Goal: Task Accomplishment & Management: Manage account settings

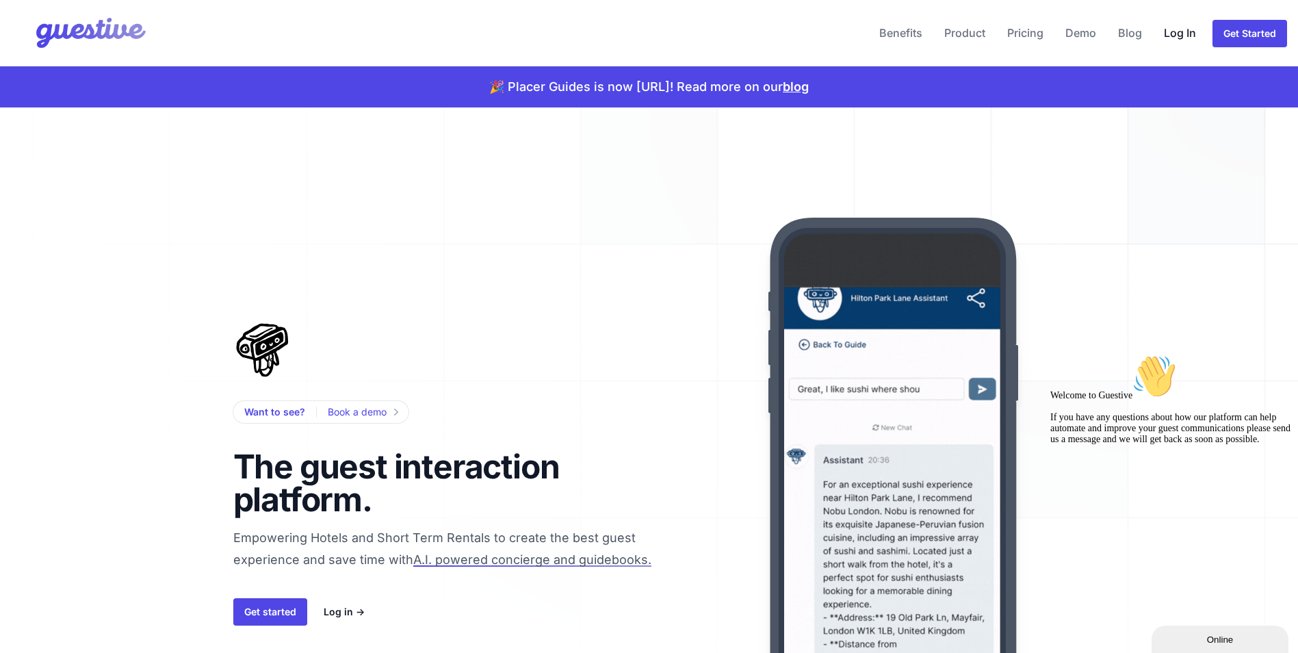
click at [1183, 30] on link "Log In" at bounding box center [1179, 32] width 43 height 33
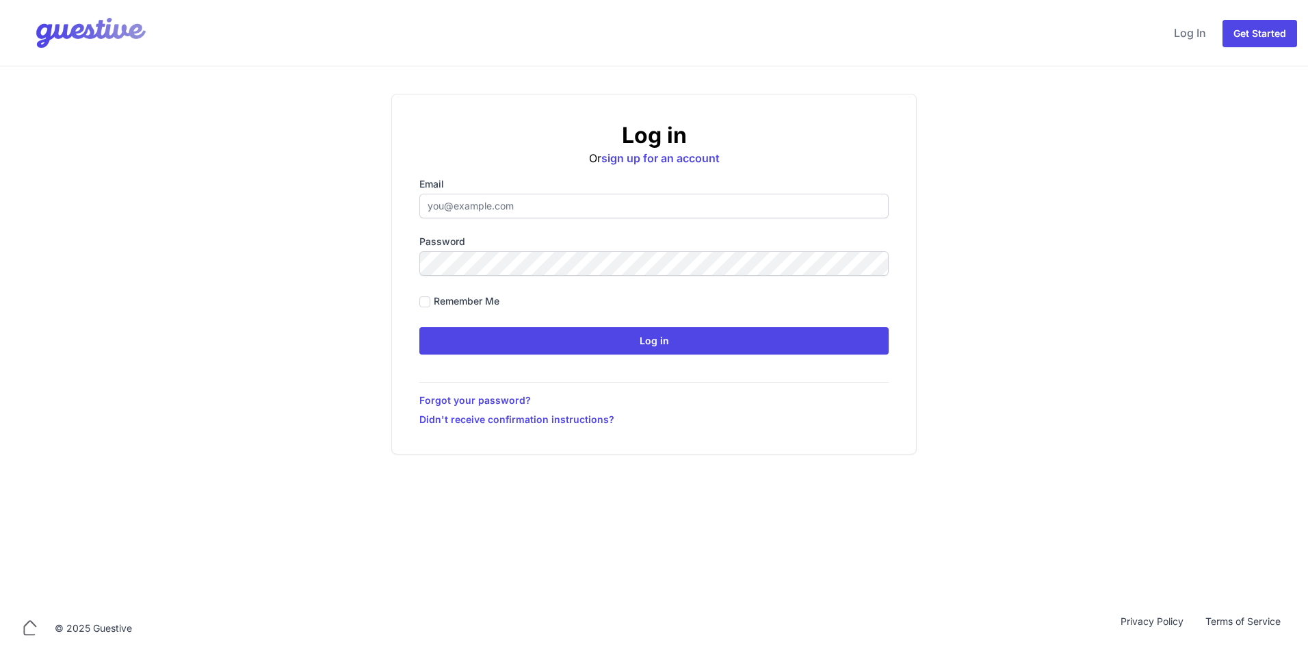
click at [543, 202] on input "Email" at bounding box center [653, 206] width 469 height 25
type input "[EMAIL_ADDRESS][DOMAIN_NAME]"
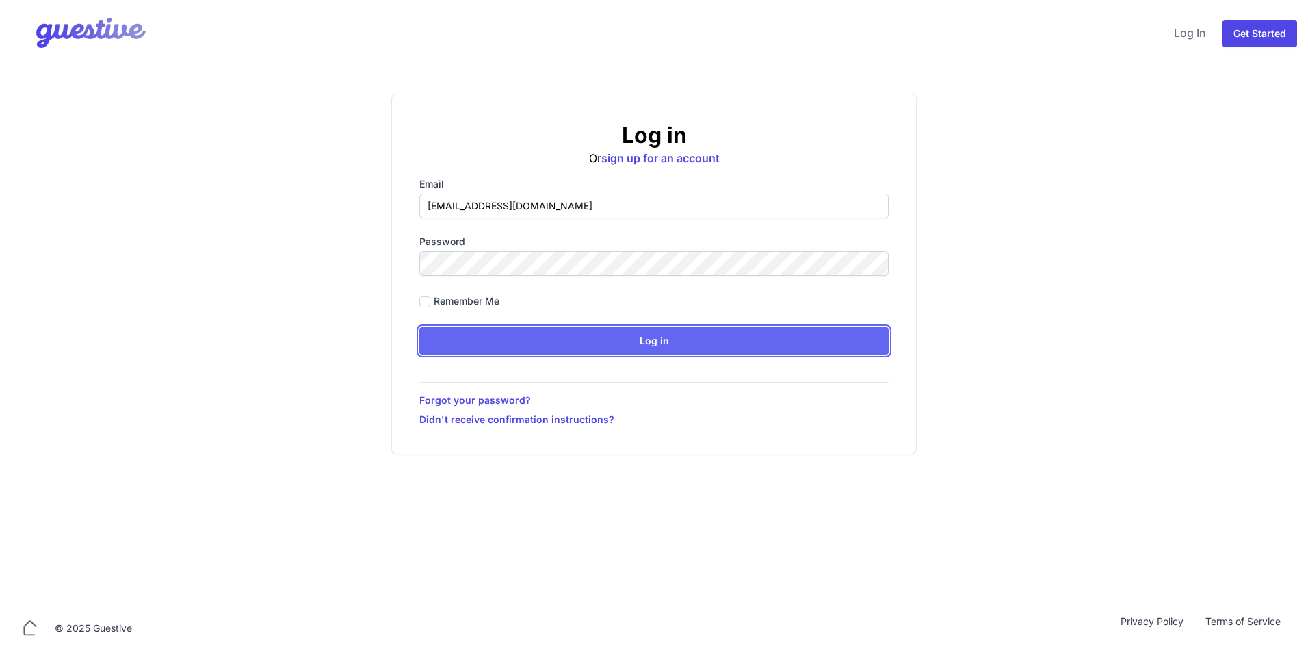
click at [572, 341] on input "Log in" at bounding box center [653, 340] width 469 height 27
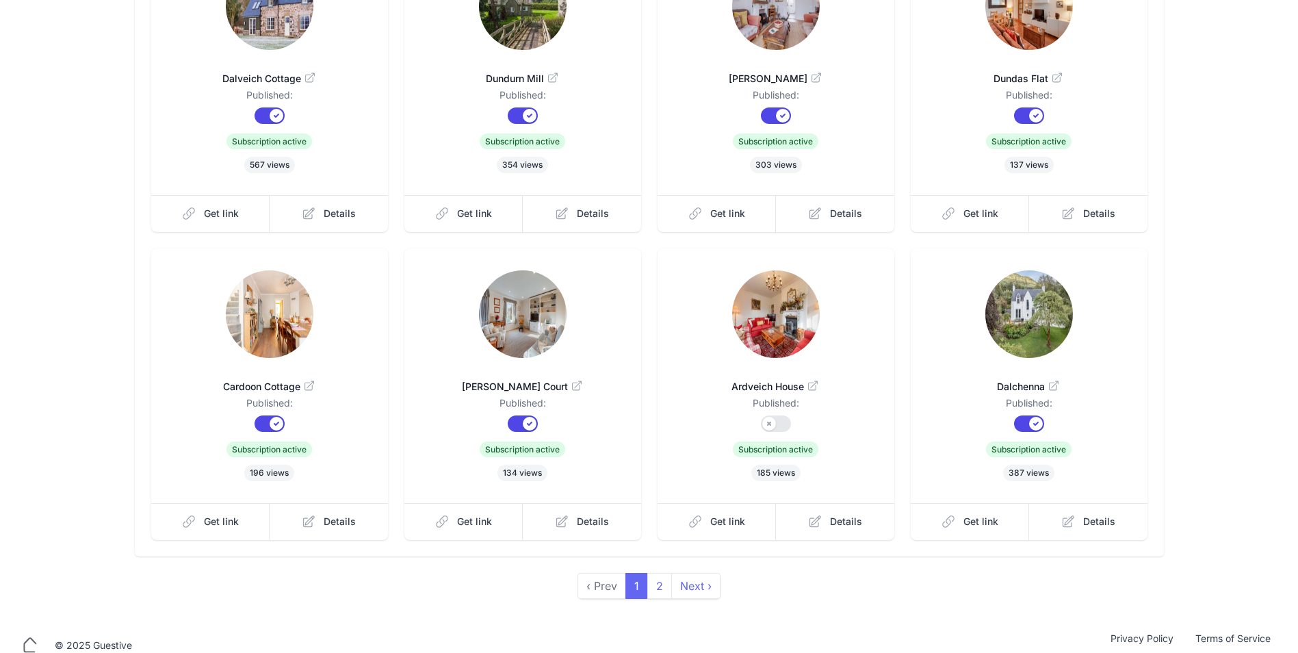
scroll to position [232, 0]
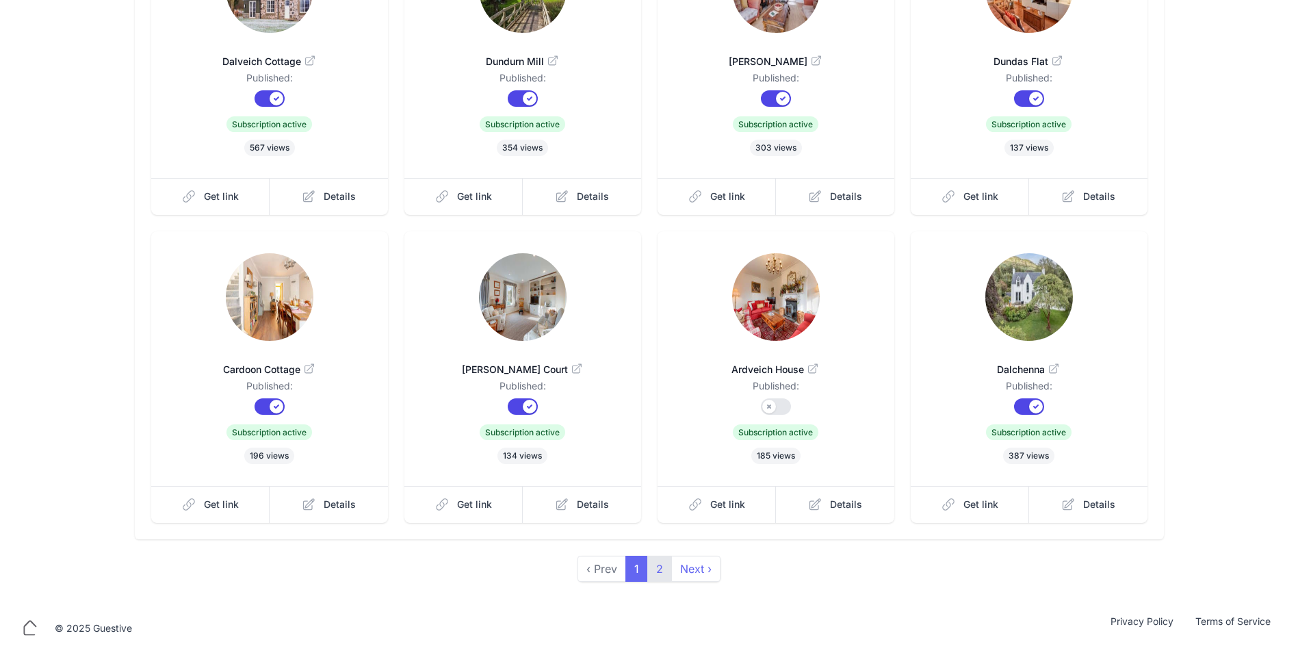
click at [662, 568] on link "2" at bounding box center [659, 568] width 25 height 26
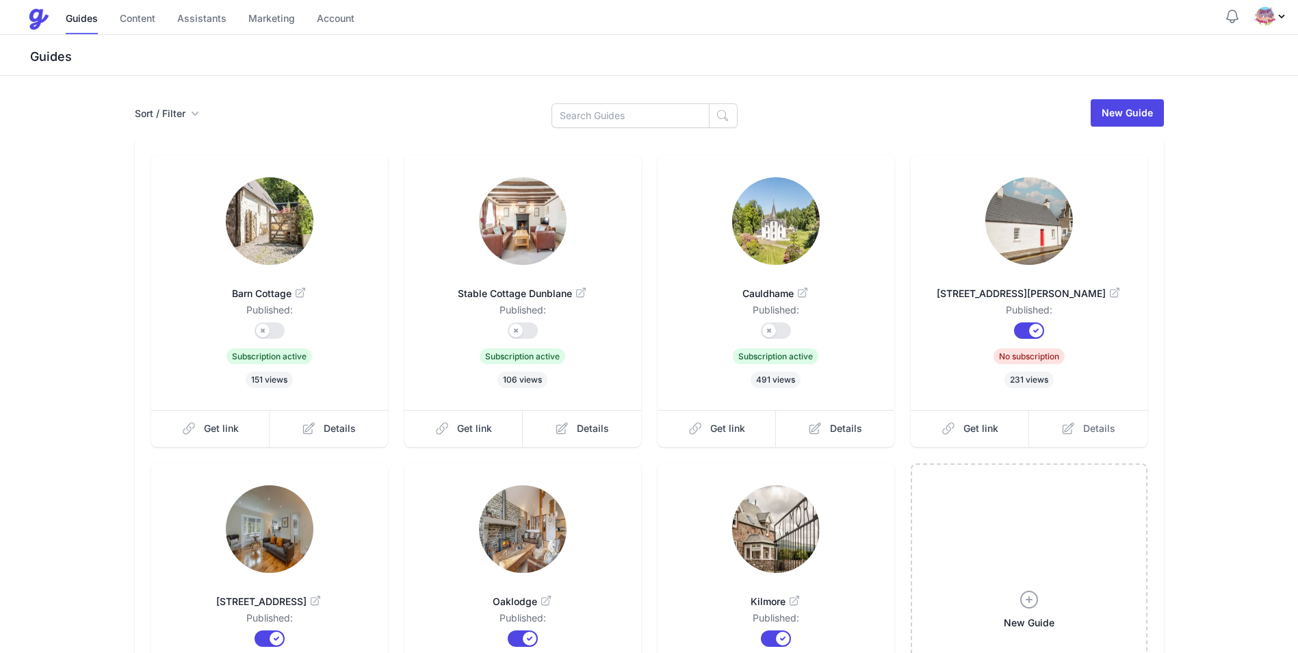
click at [1087, 425] on span "Details" at bounding box center [1099, 428] width 32 height 14
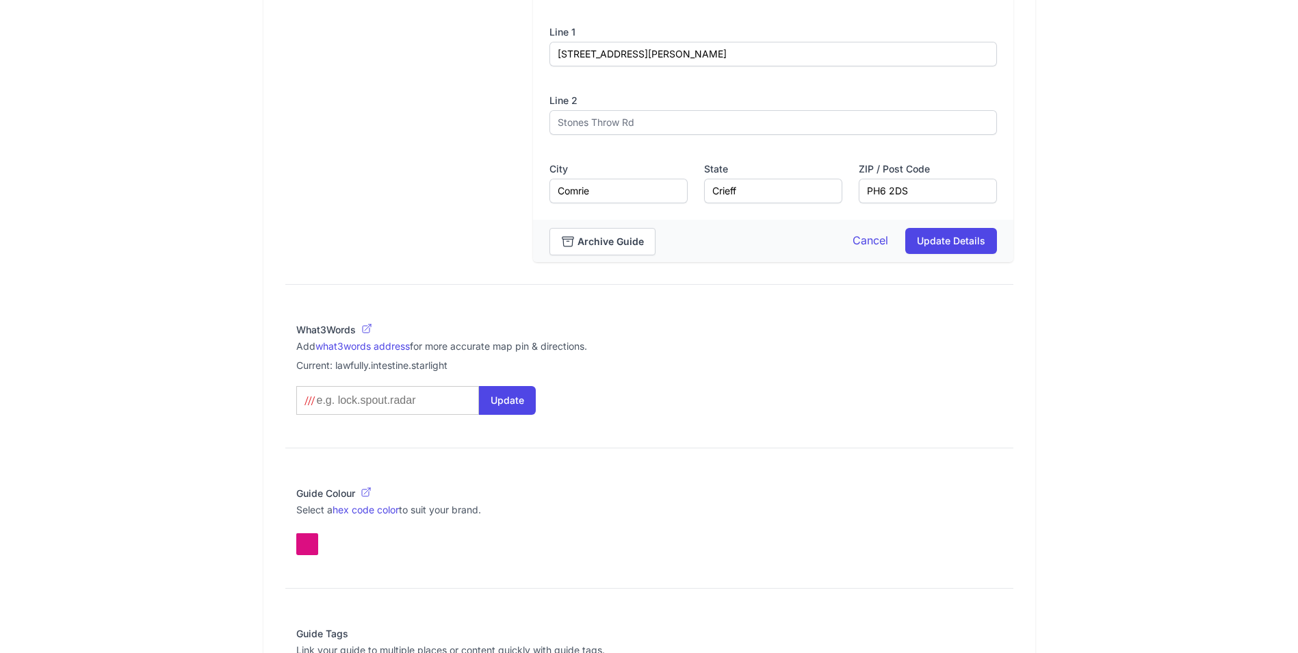
scroll to position [821, 0]
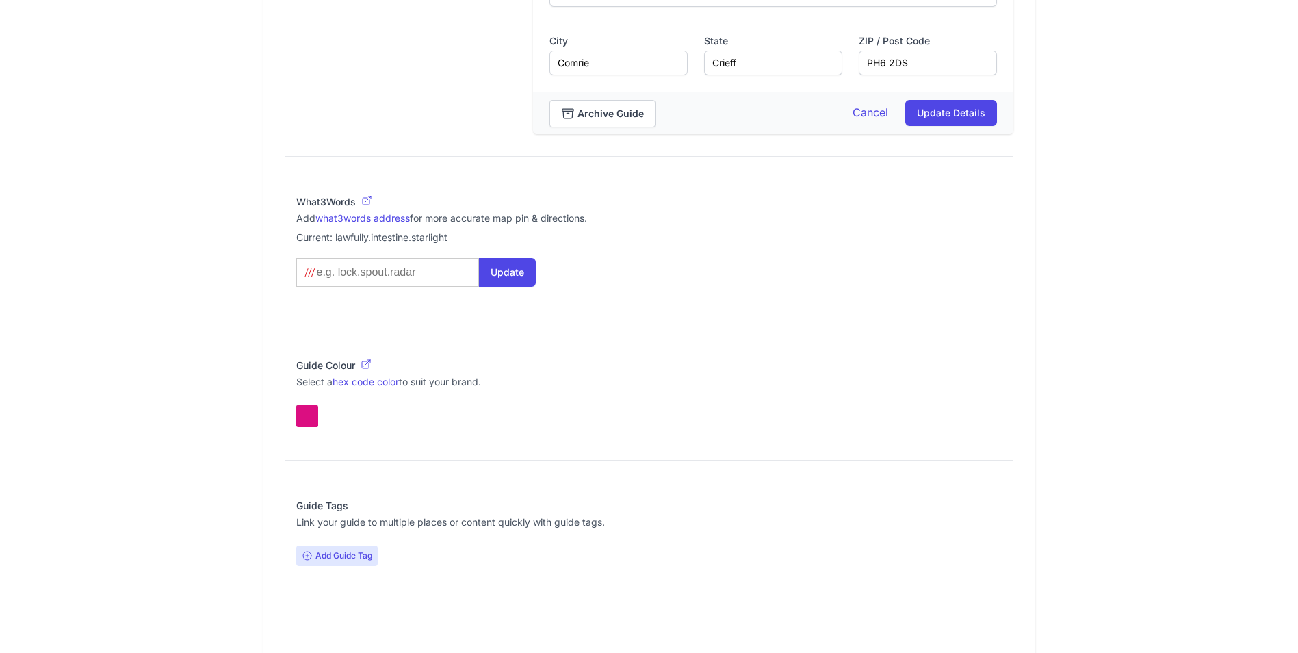
click at [410, 278] on input at bounding box center [385, 272] width 140 height 14
type input "g"
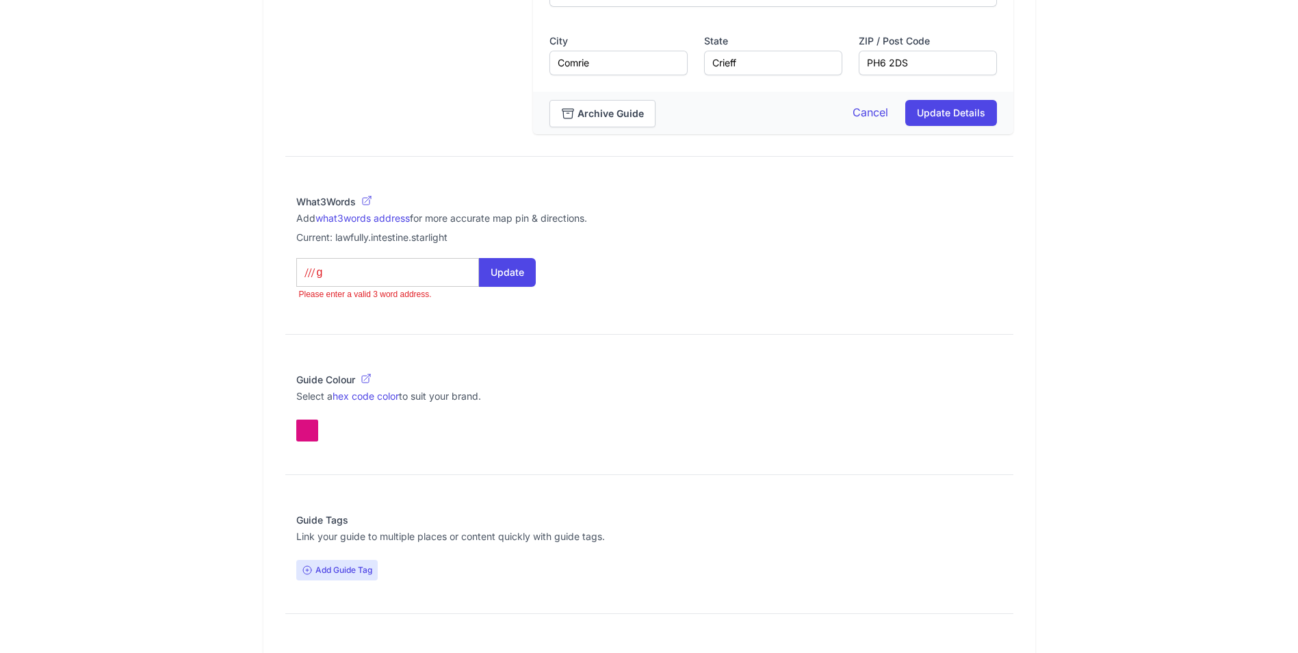
type what3words-autosuggest "g"
type input "gr"
type what3words-autosuggest "gr"
type input "gra"
type what3words-autosuggest "gra"
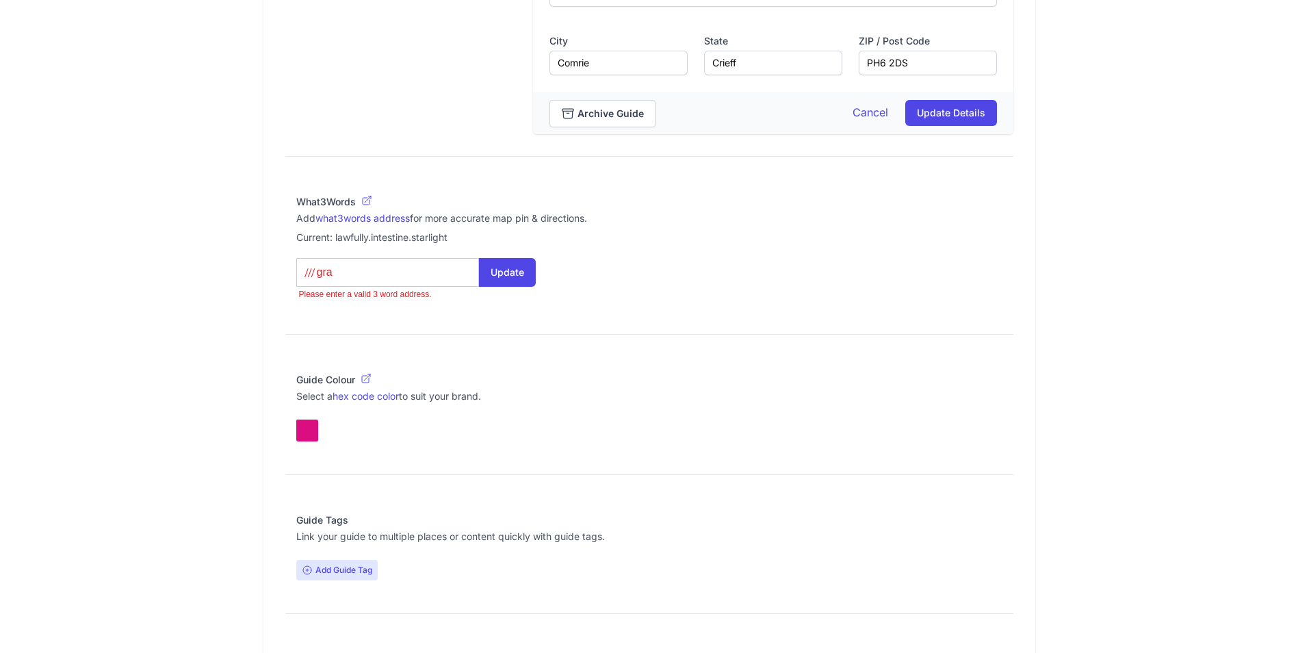
type input "gran"
type what3words-autosuggest "gran"
type input "grand"
type what3words-autosuggest "grand"
type input "grands"
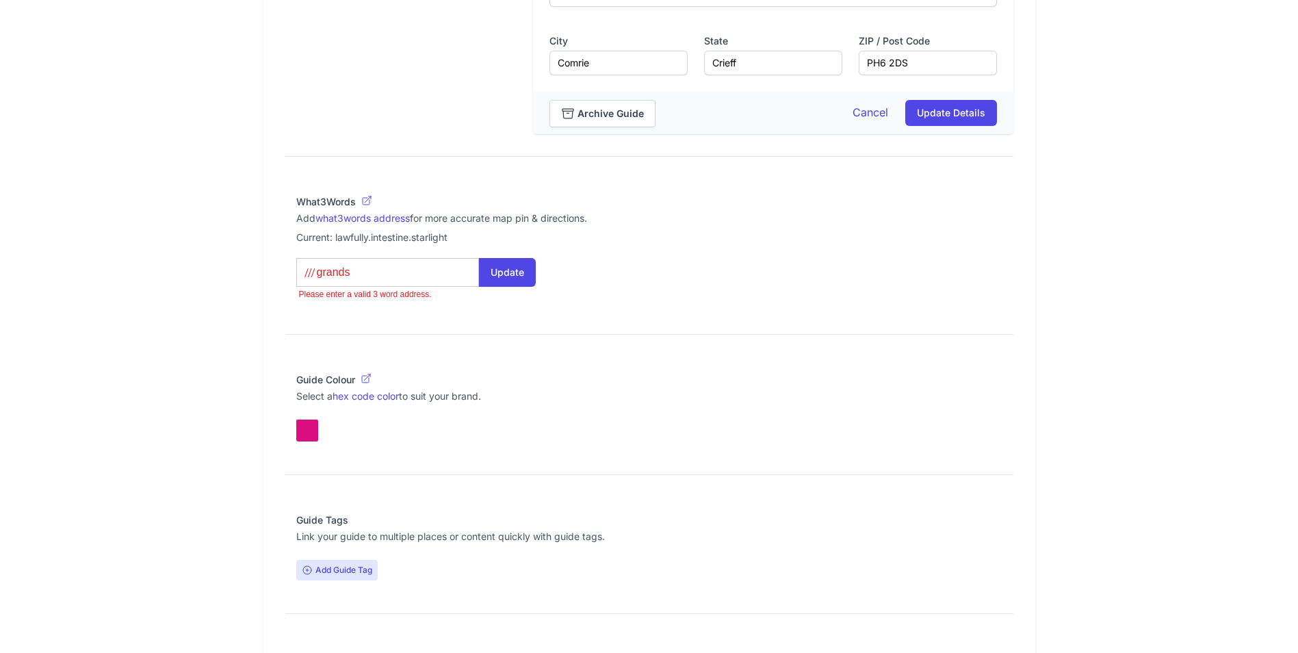
type what3words-autosuggest "grands"
type input "grandso"
type what3words-autosuggest "grandso"
type input "grandson"
type what3words-autosuggest "grandson"
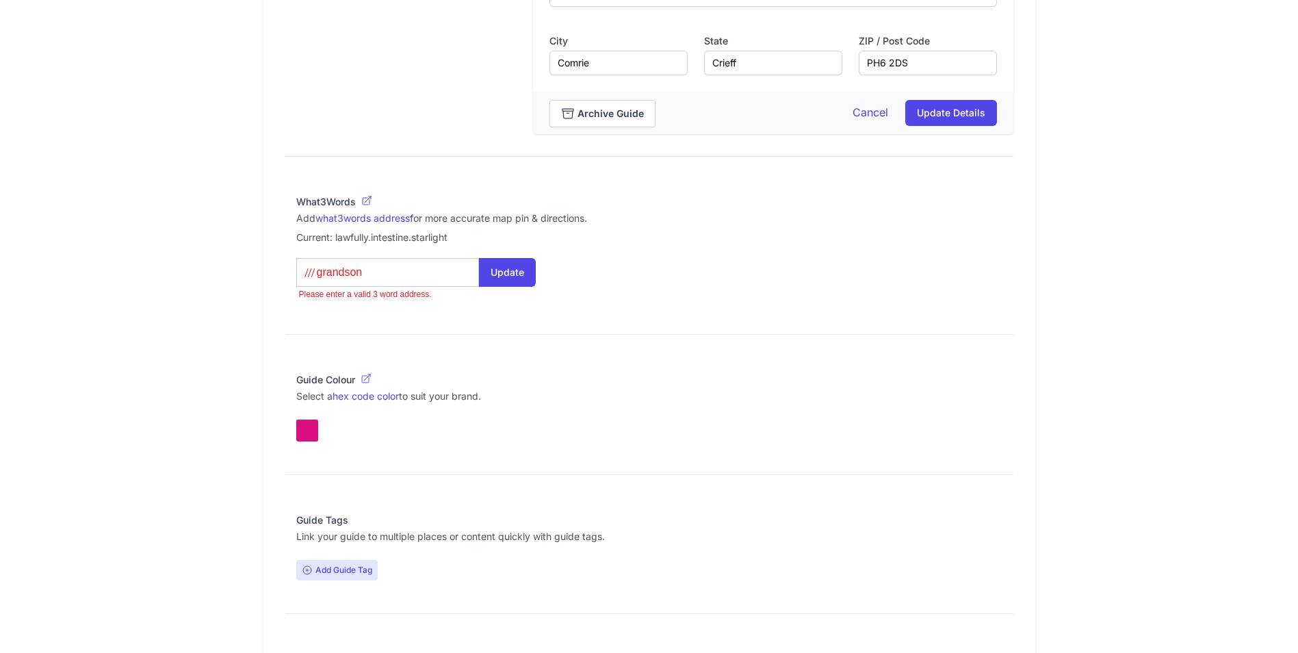
type input "grandson."
type what3words-autosuggest "grandson."
type input "grandson.n"
type what3words-autosuggest "grandson.n"
type input "[DOMAIN_NAME]"
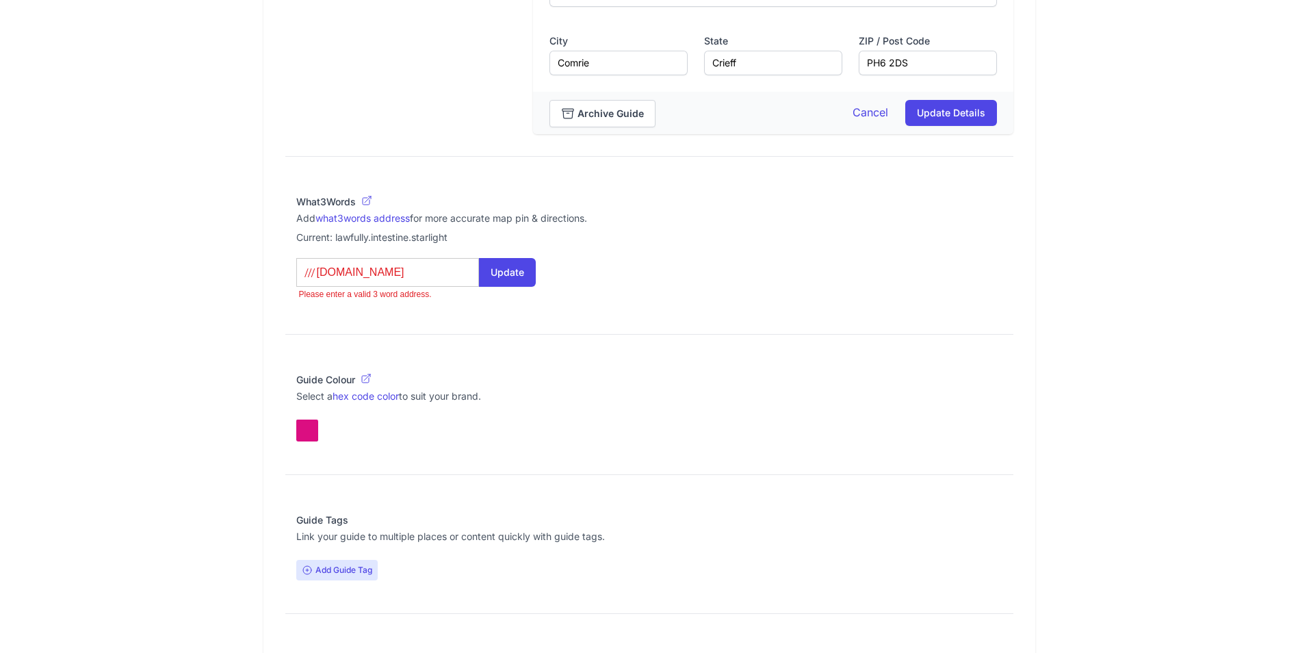
type what3words-autosuggest "[DOMAIN_NAME]"
type input "[DOMAIN_NAME]"
type what3words-autosuggest "[DOMAIN_NAME]"
type input "grandson.newe"
type what3words-autosuggest "grandson.newe"
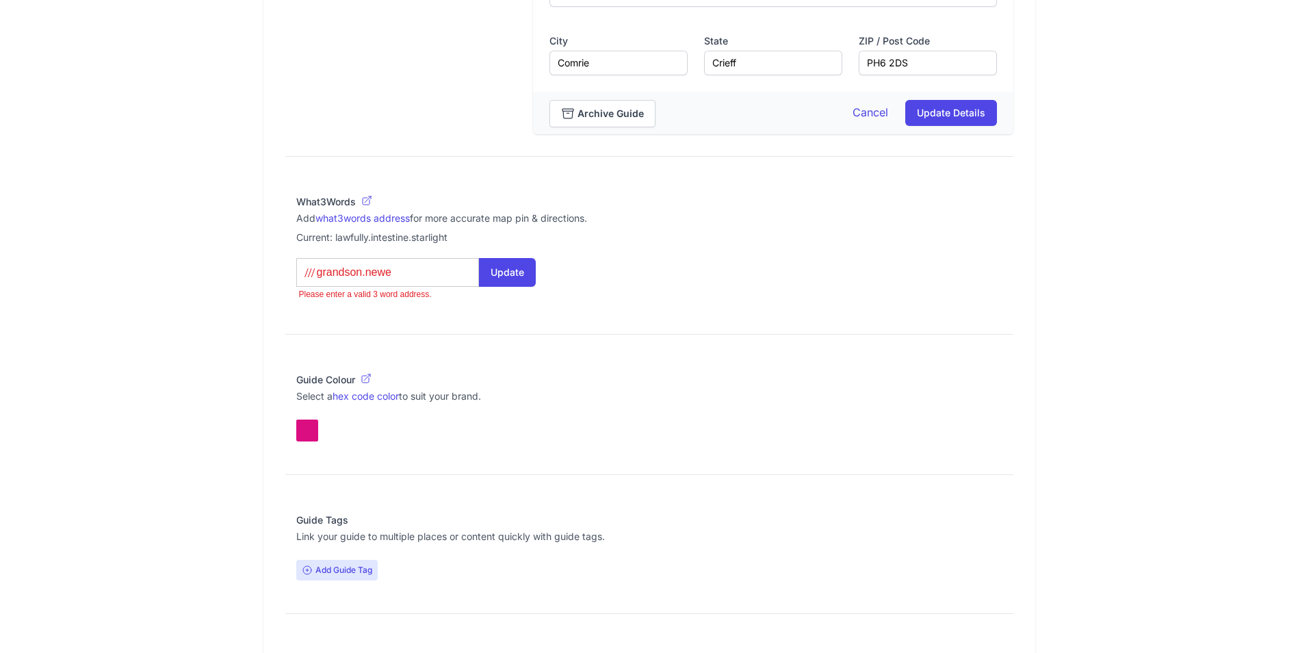
type input "grandson.newer"
type what3words-autosuggest "grandson.newer"
type input "grandson.newer."
type what3words-autosuggest "grandson.newer."
type input "grandson.newer.s"
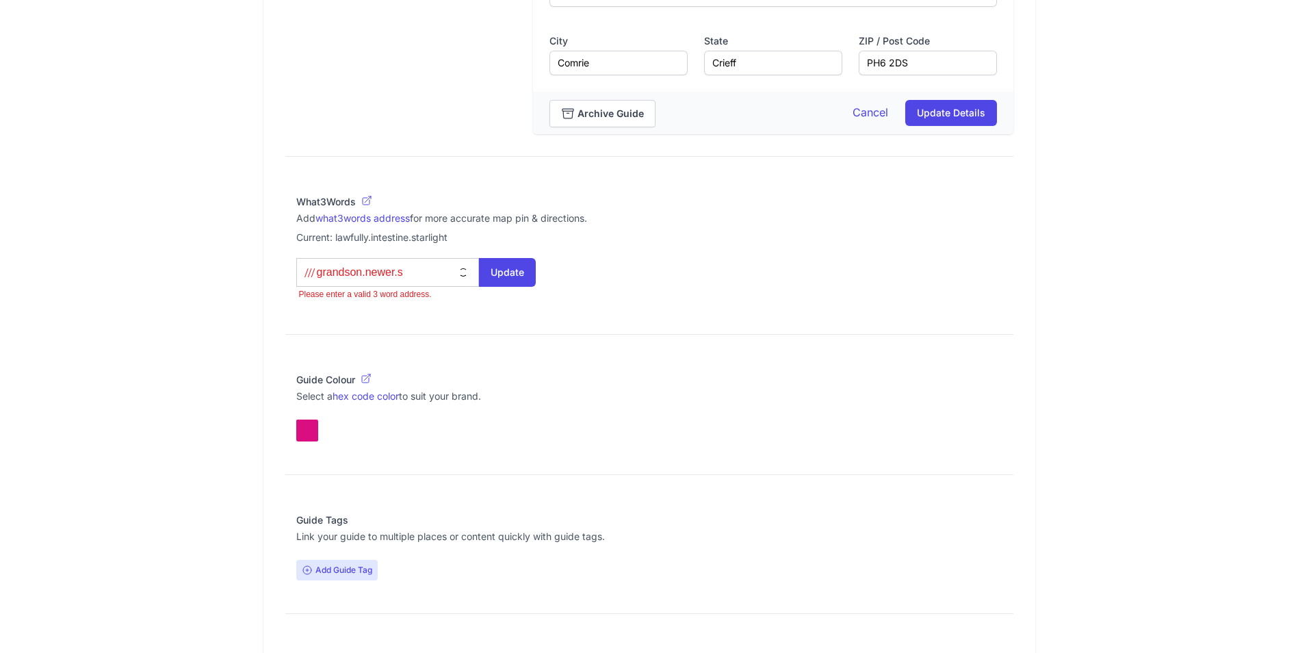
type what3words-autosuggest "grandson.newer.s"
type input "[DOMAIN_NAME]"
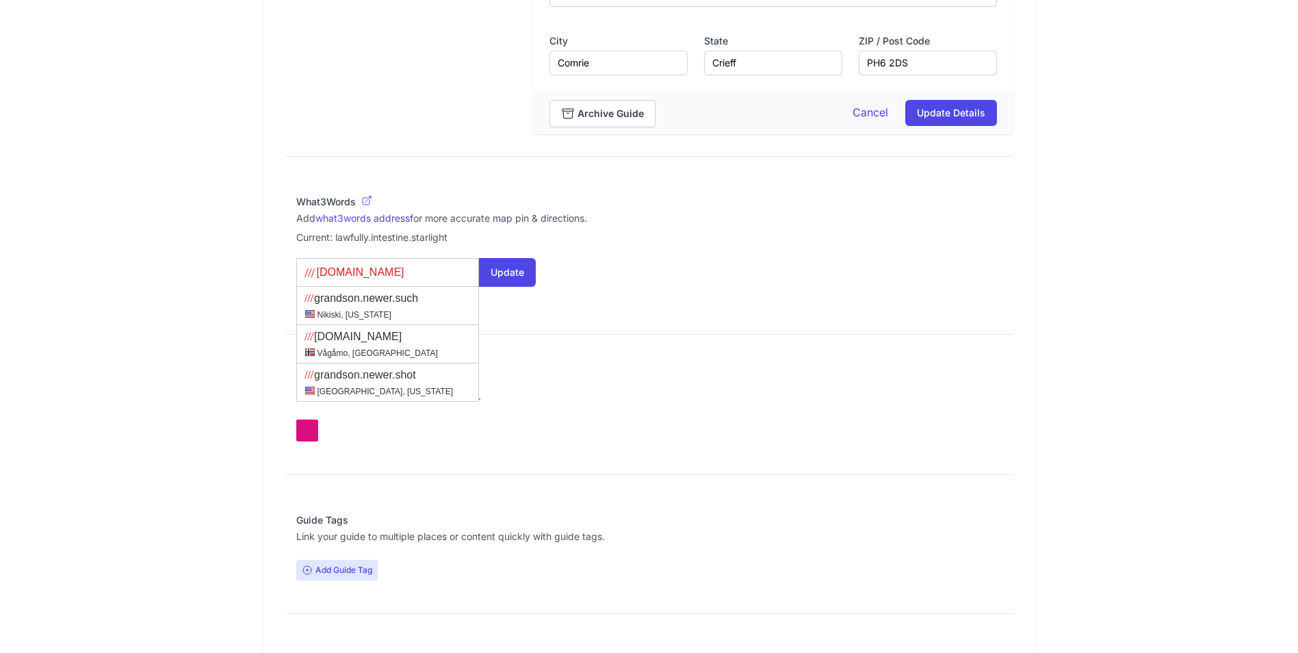
type what3words-autosuggest "[DOMAIN_NAME]"
type input "grandson.newer.shu"
type what3words-autosuggest "grandson.newer.shu"
type input "grandson.newer.shun"
type what3words-autosuggest "grandson.newer.shun"
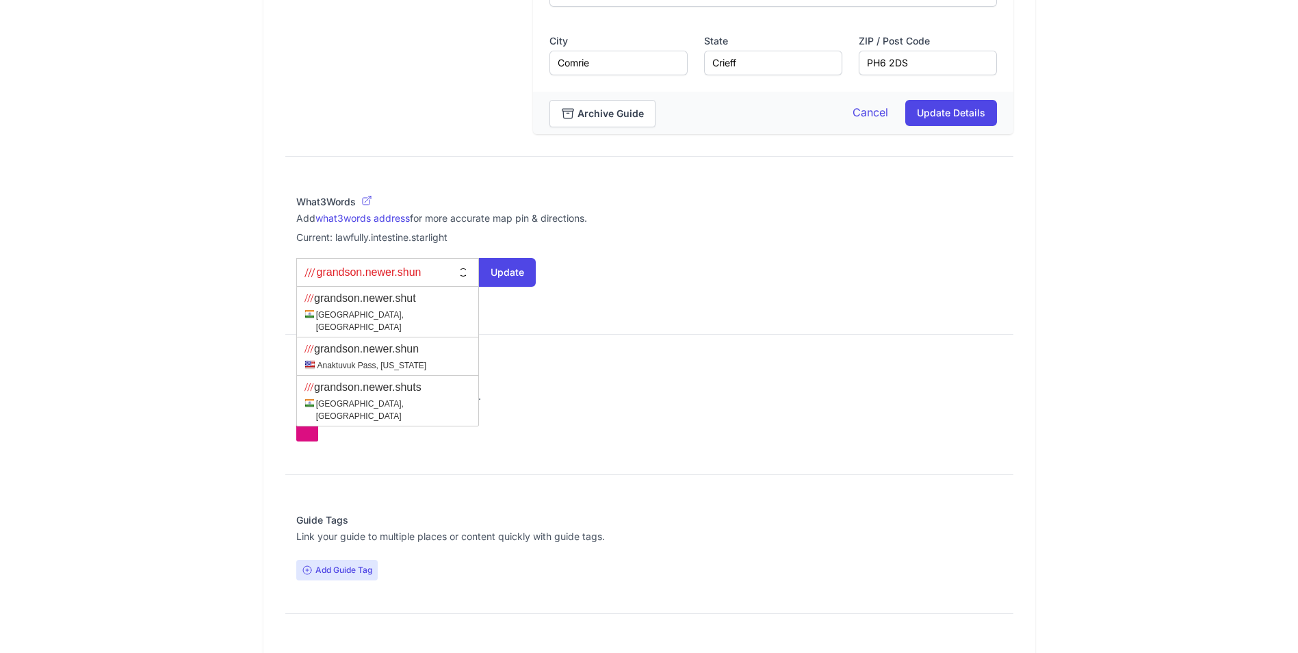
type input "grandson.newer.shunt"
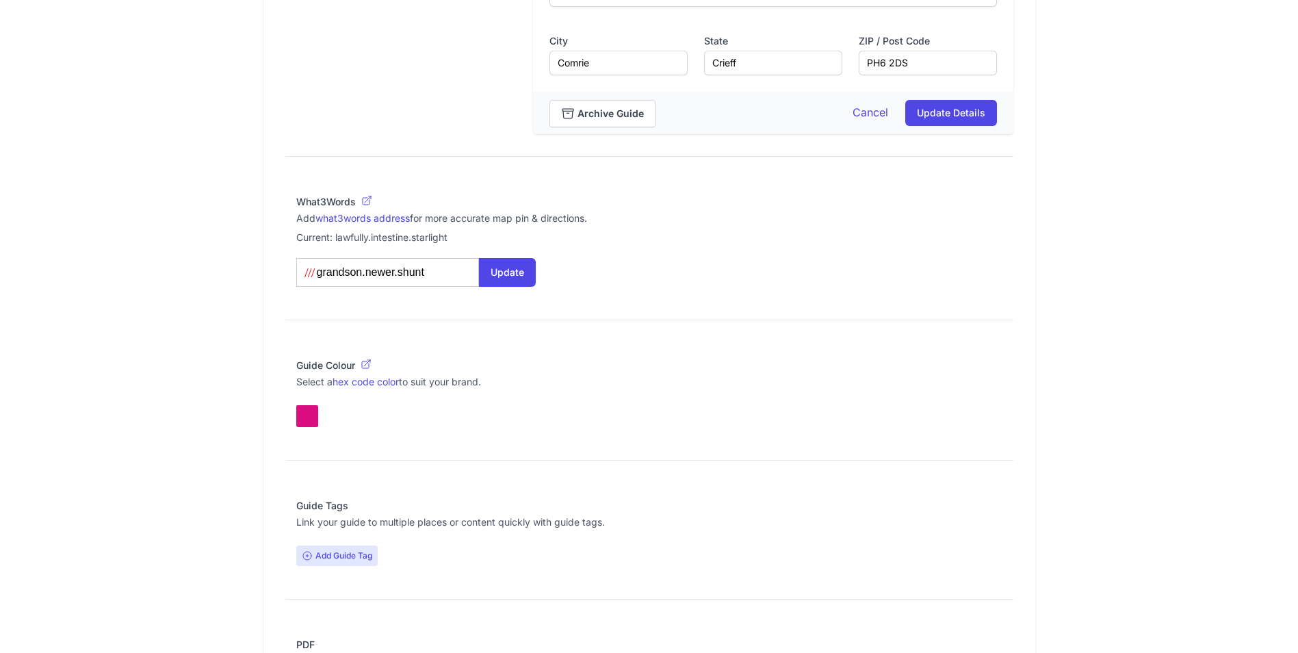
type what3words-autosuggest "grandson.newer.shunt"
type input "grandson.newer.shunts"
click at [493, 271] on button "Update" at bounding box center [507, 272] width 57 height 29
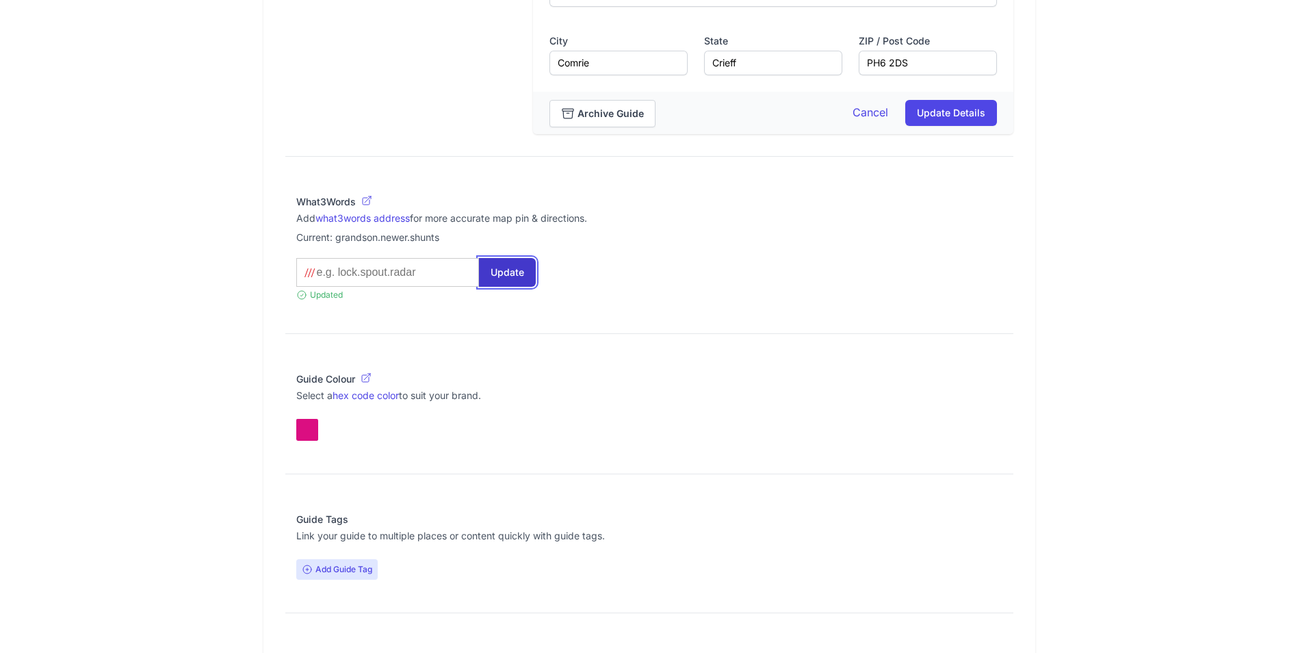
click at [505, 274] on button "Update" at bounding box center [507, 272] width 57 height 29
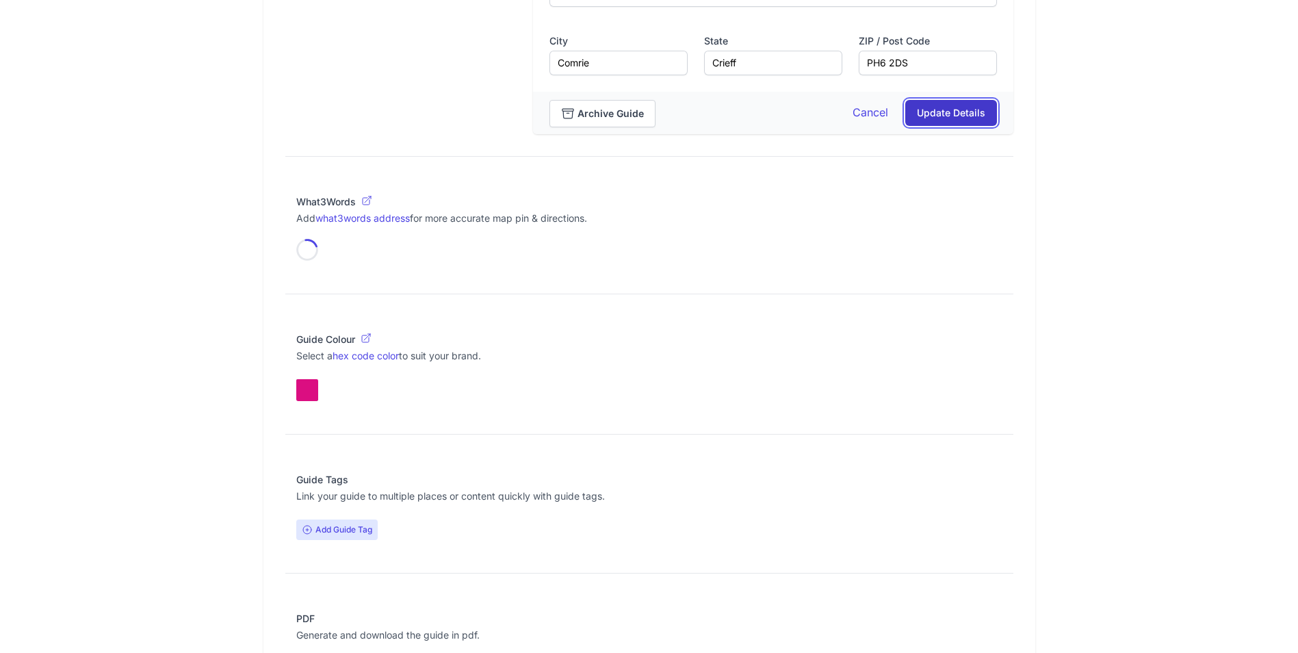
click at [940, 113] on button "Update Details" at bounding box center [951, 113] width 92 height 26
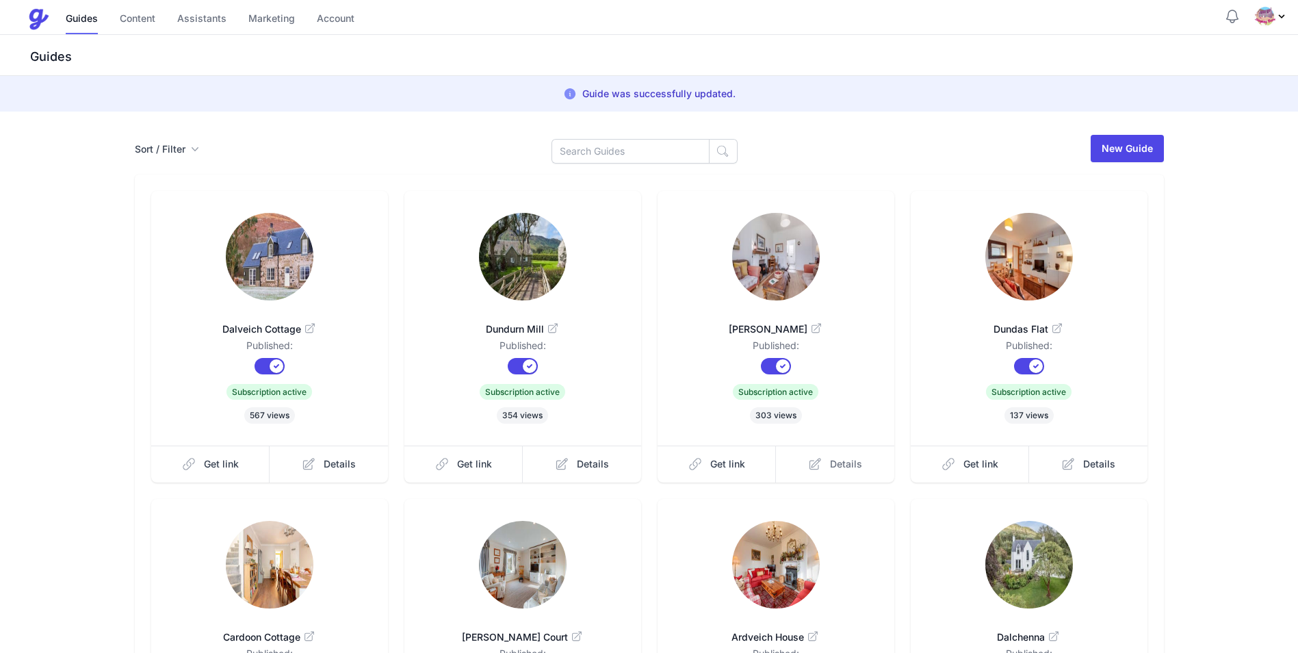
scroll to position [267, 0]
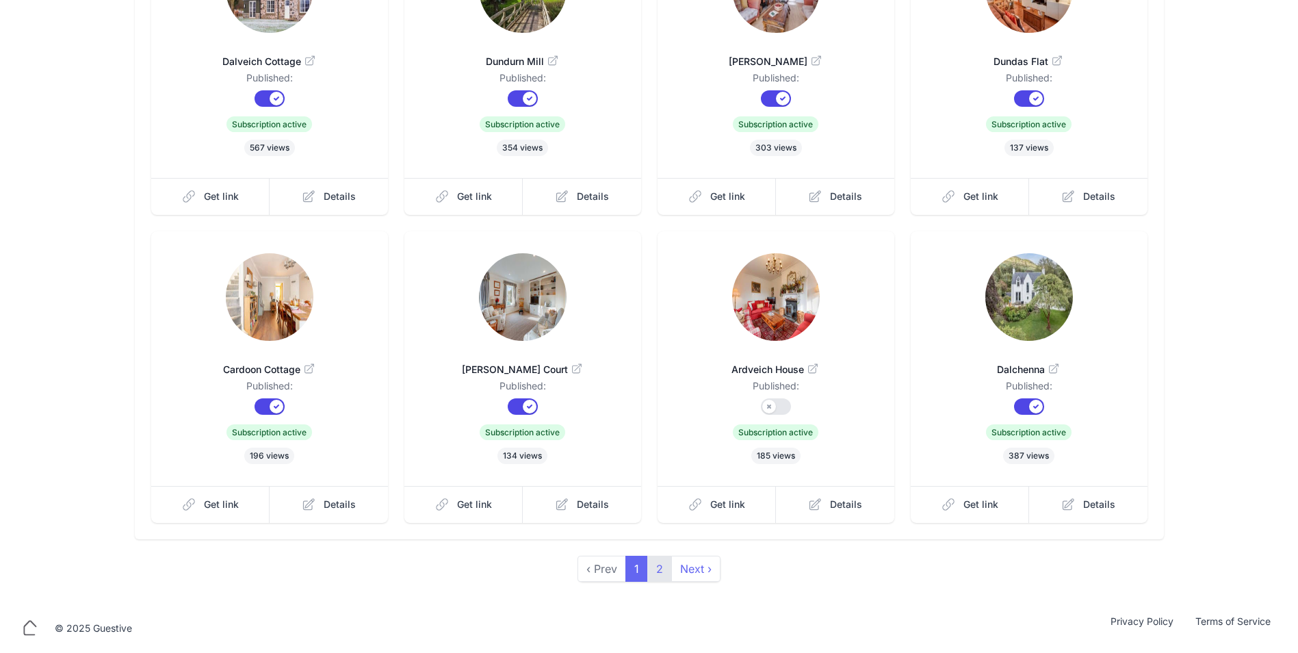
click at [659, 575] on link "2" at bounding box center [659, 568] width 25 height 26
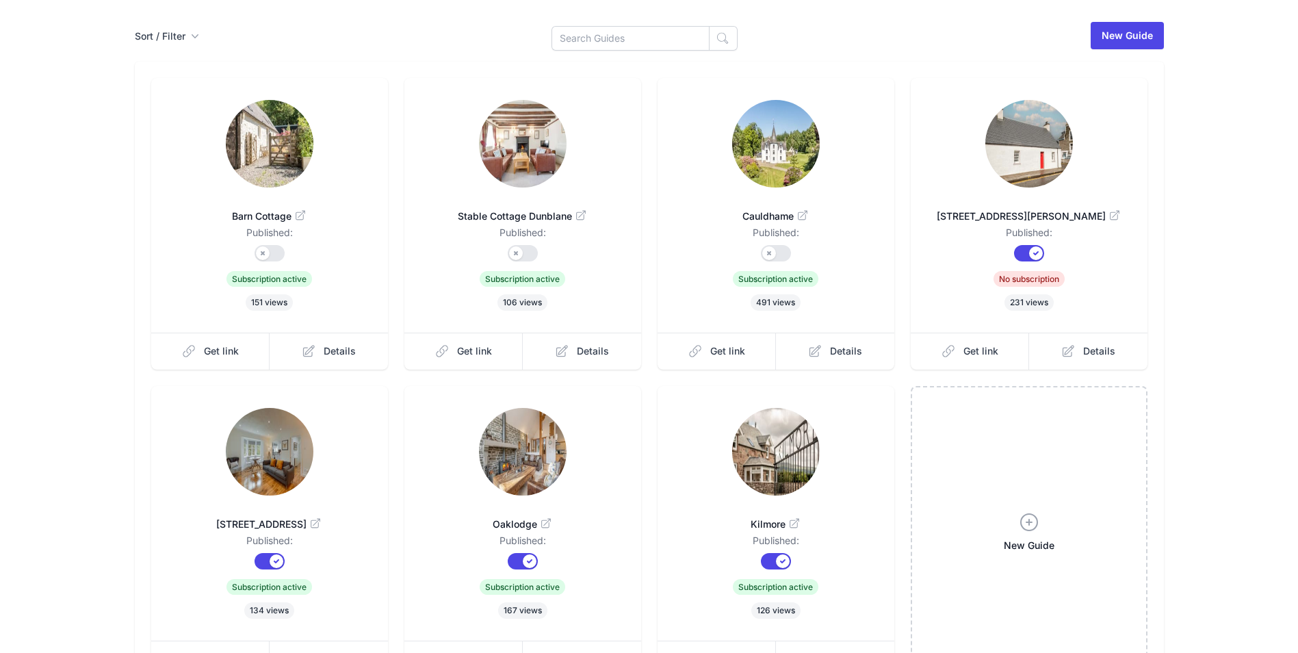
scroll to position [232, 0]
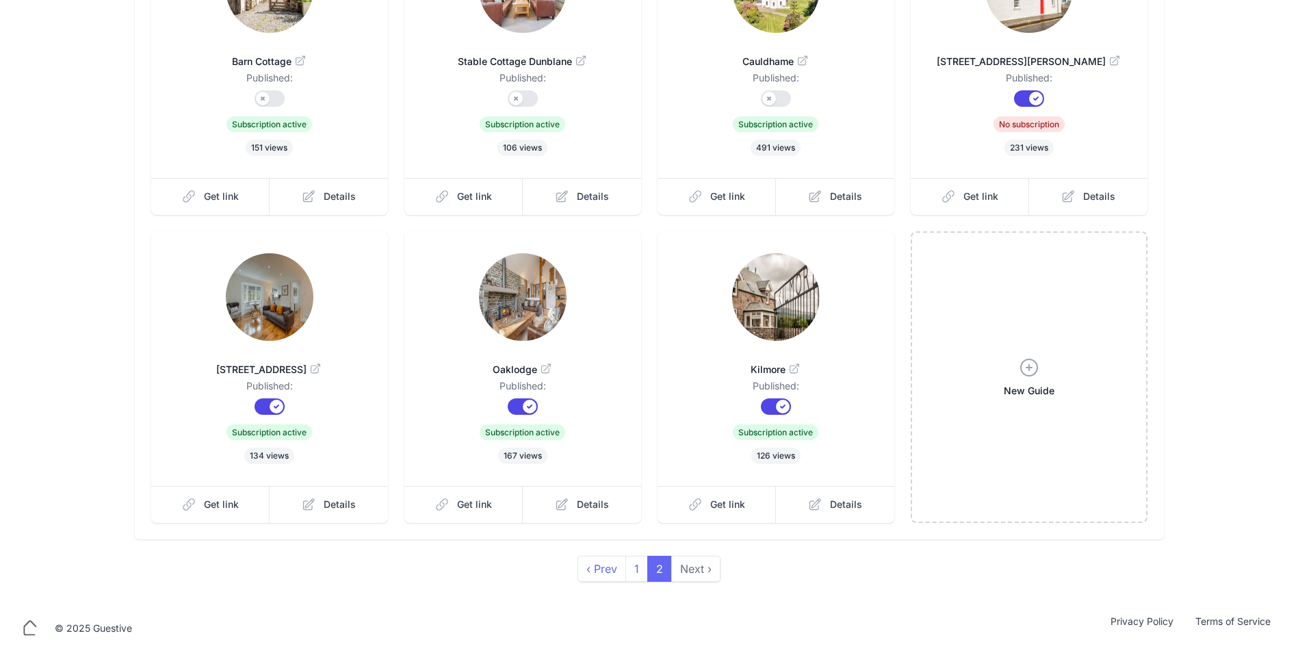
click at [692, 571] on span "Next ›" at bounding box center [695, 568] width 49 height 26
click at [971, 197] on span "Get link" at bounding box center [980, 196] width 35 height 14
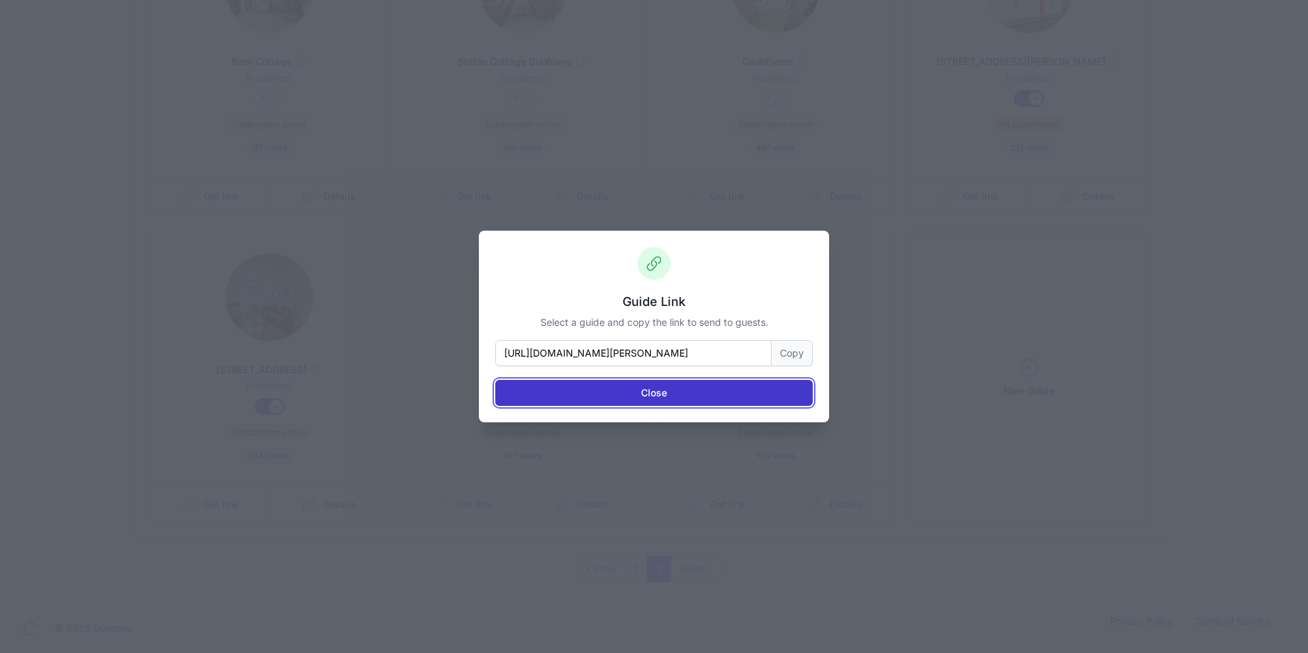
click at [710, 394] on button "Close" at bounding box center [653, 393] width 317 height 26
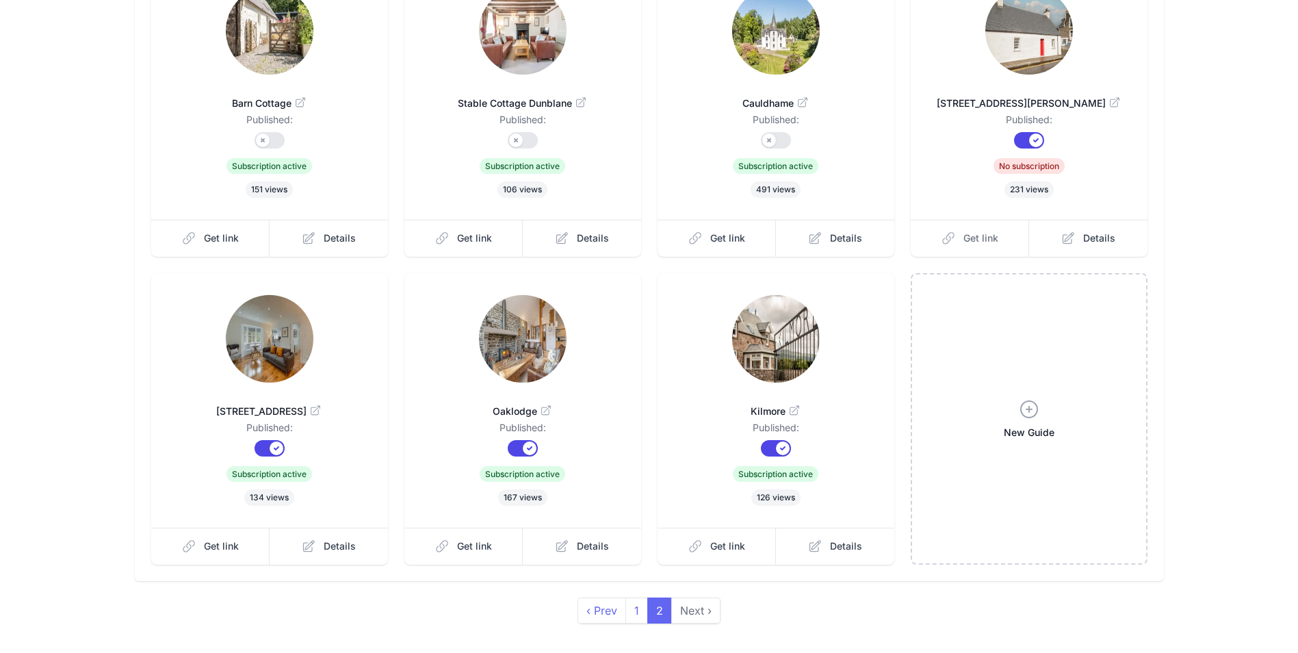
scroll to position [232, 0]
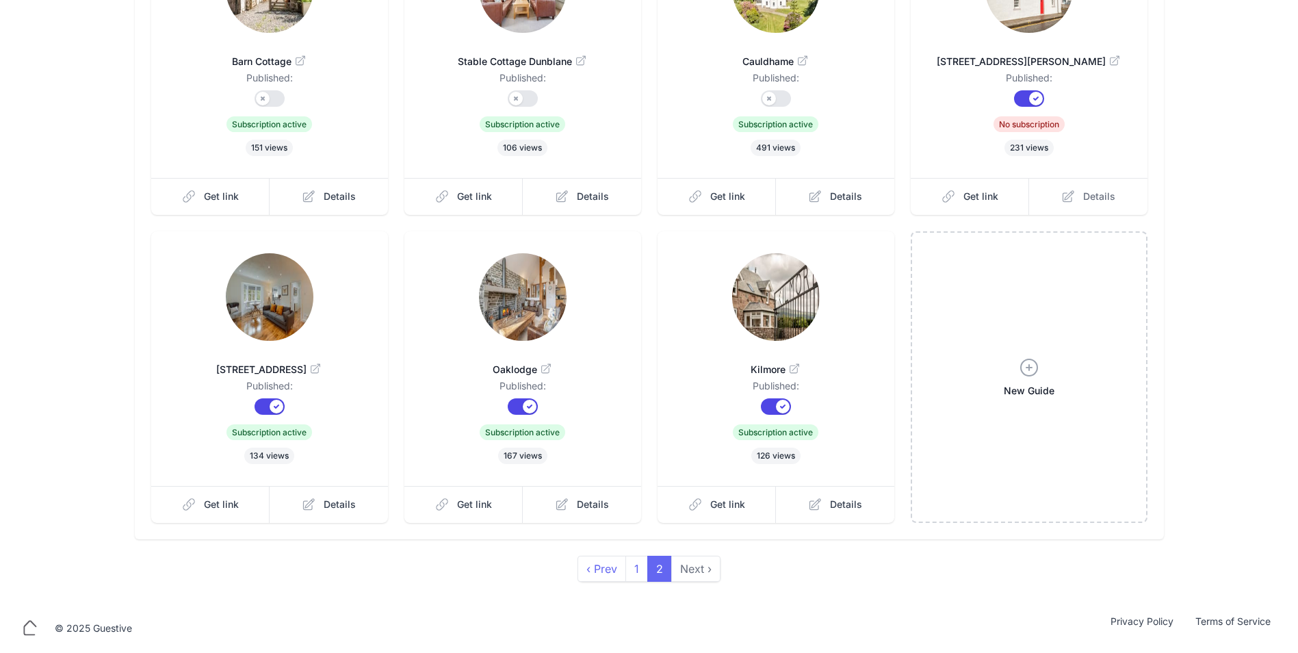
click at [1101, 192] on span "Details" at bounding box center [1099, 196] width 32 height 14
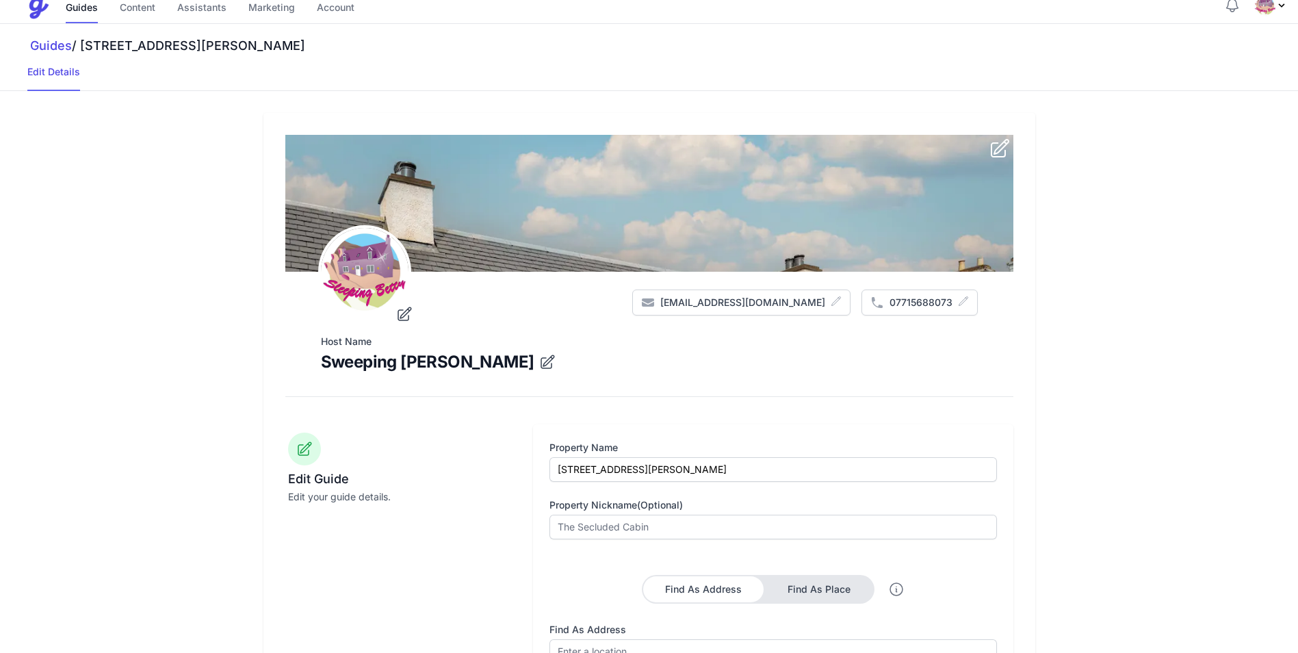
scroll to position [547, 0]
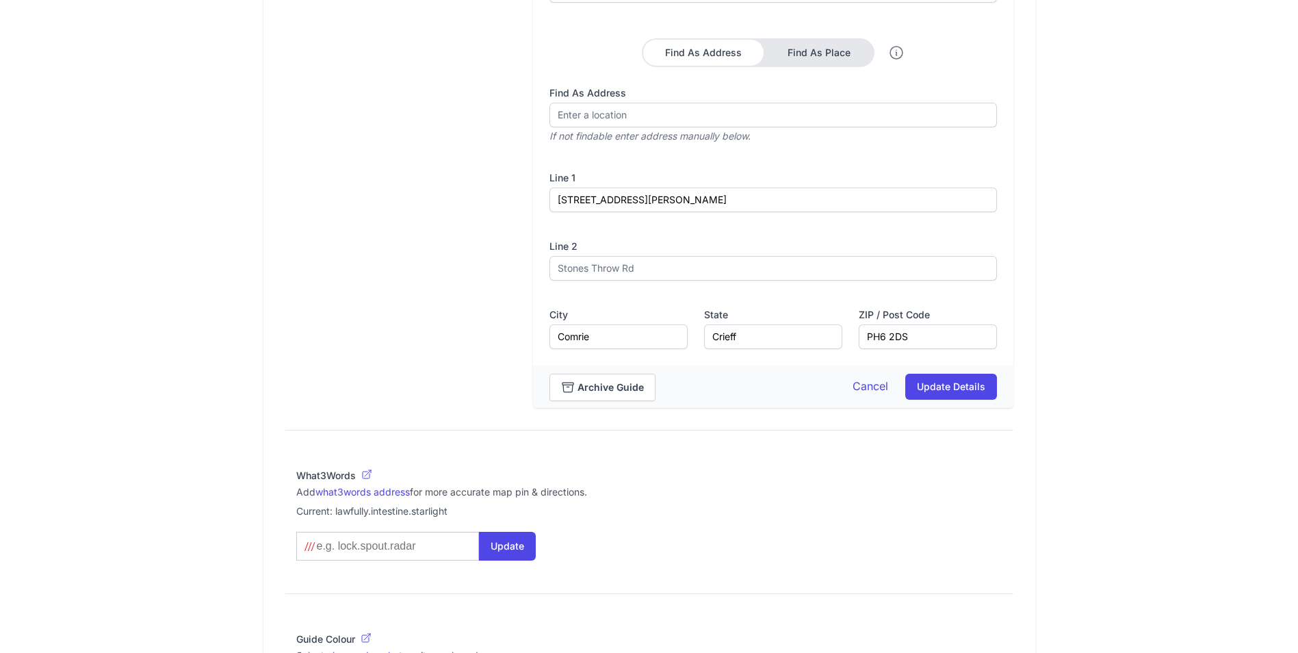
click at [408, 545] on input at bounding box center [385, 546] width 140 height 14
type input "g"
type what3words-autosuggest "g"
type input "gr"
type what3words-autosuggest "gr"
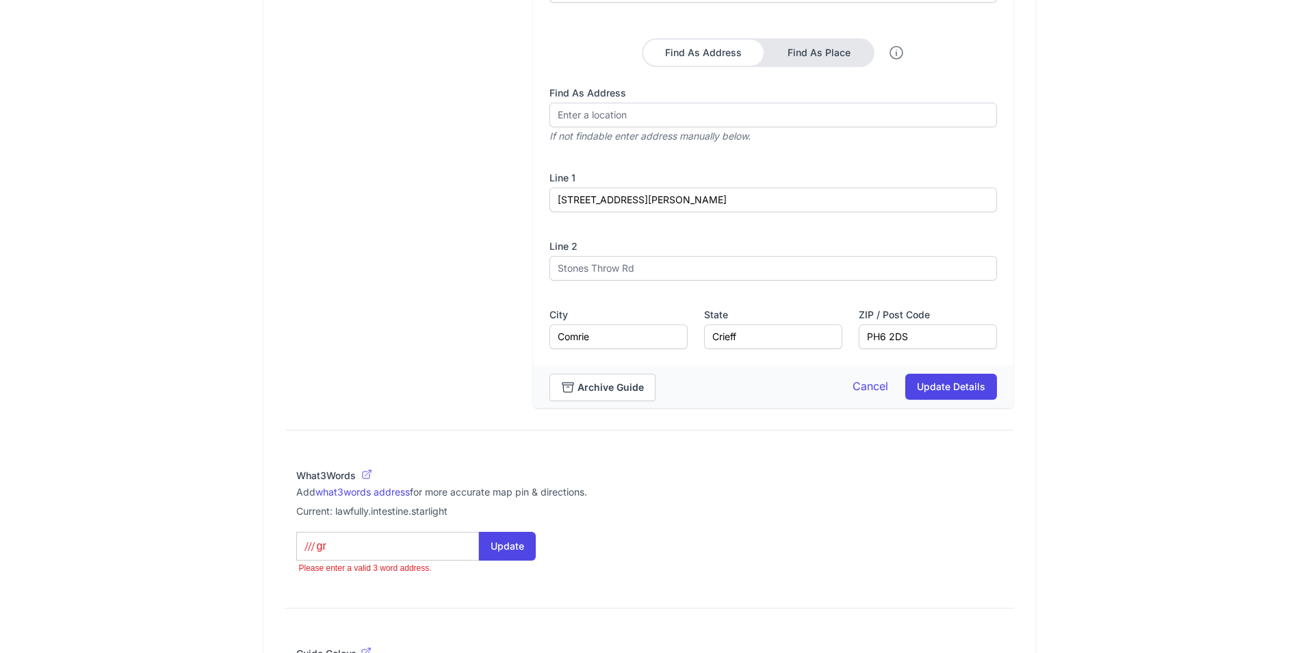
type input "gra"
type what3words-autosuggest "gra"
type input "gran"
type what3words-autosuggest "gran"
type input "grand"
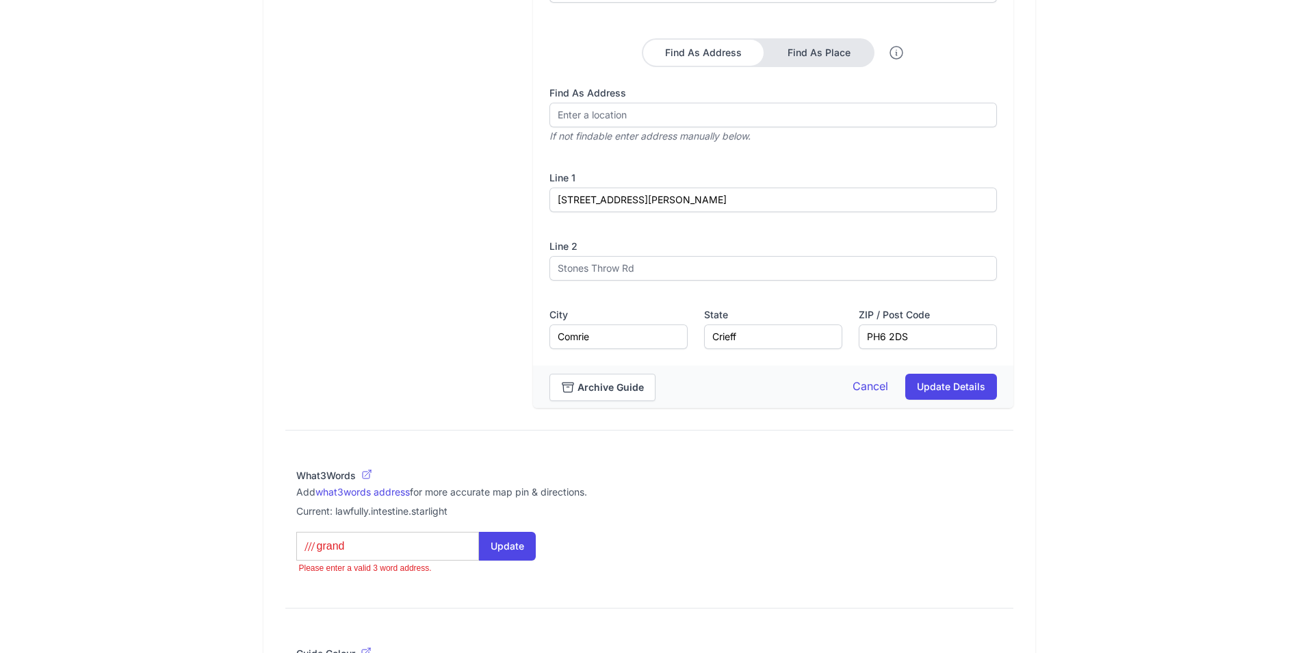
type what3words-autosuggest "grand"
type input "grands"
type what3words-autosuggest "grands"
type input "grandso"
type what3words-autosuggest "grandso"
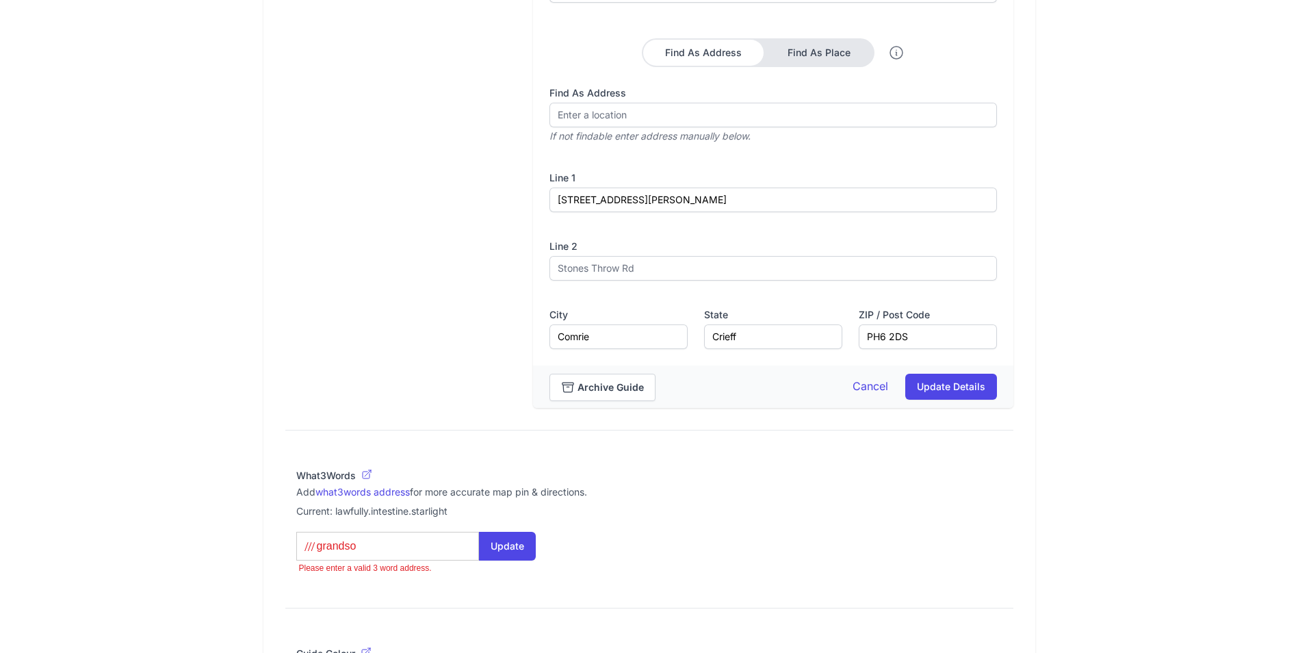
type input "grandson"
type what3words-autosuggest "grandson"
type input "grandson.newer.shunts"
click at [495, 542] on button "Update" at bounding box center [507, 545] width 57 height 29
click at [943, 383] on button "Update Details" at bounding box center [951, 386] width 92 height 26
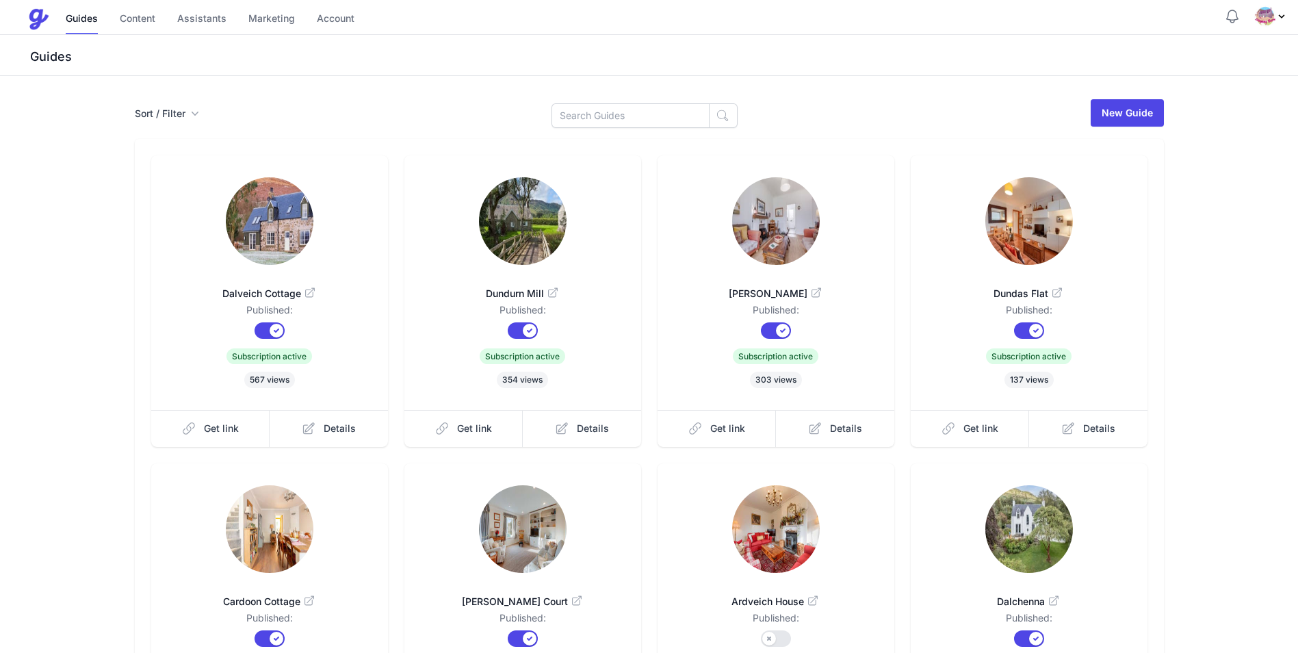
scroll to position [232, 0]
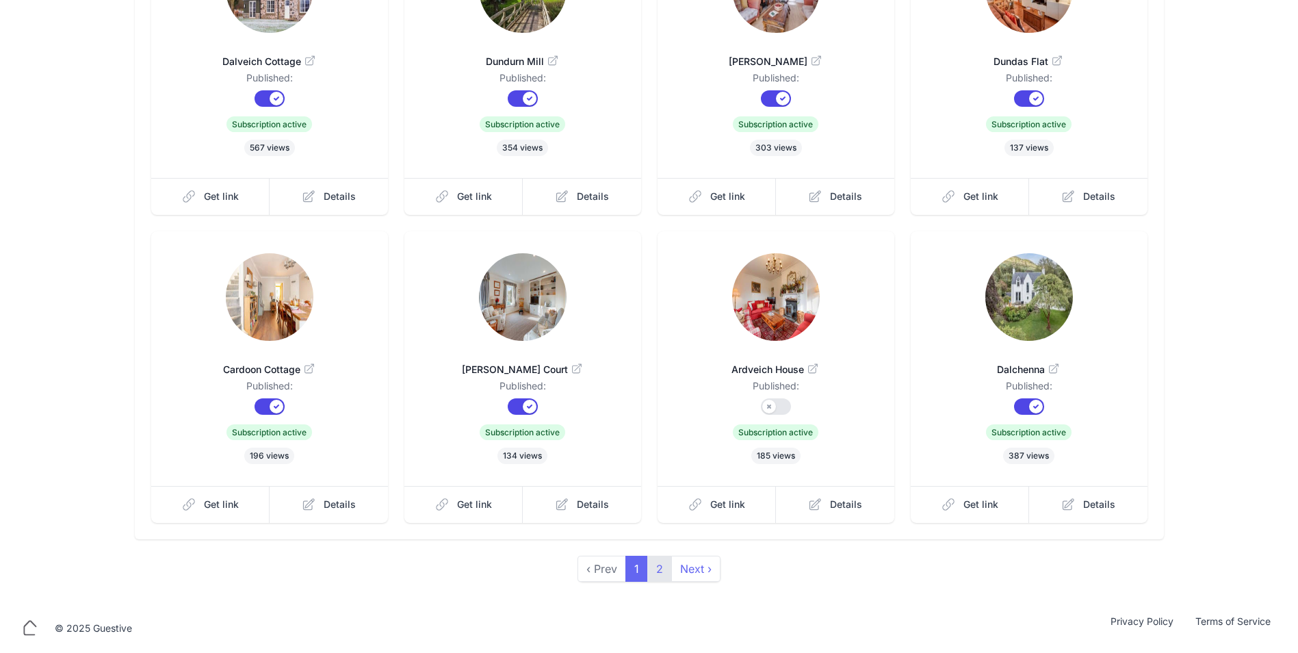
click at [655, 568] on link "2" at bounding box center [659, 568] width 25 height 26
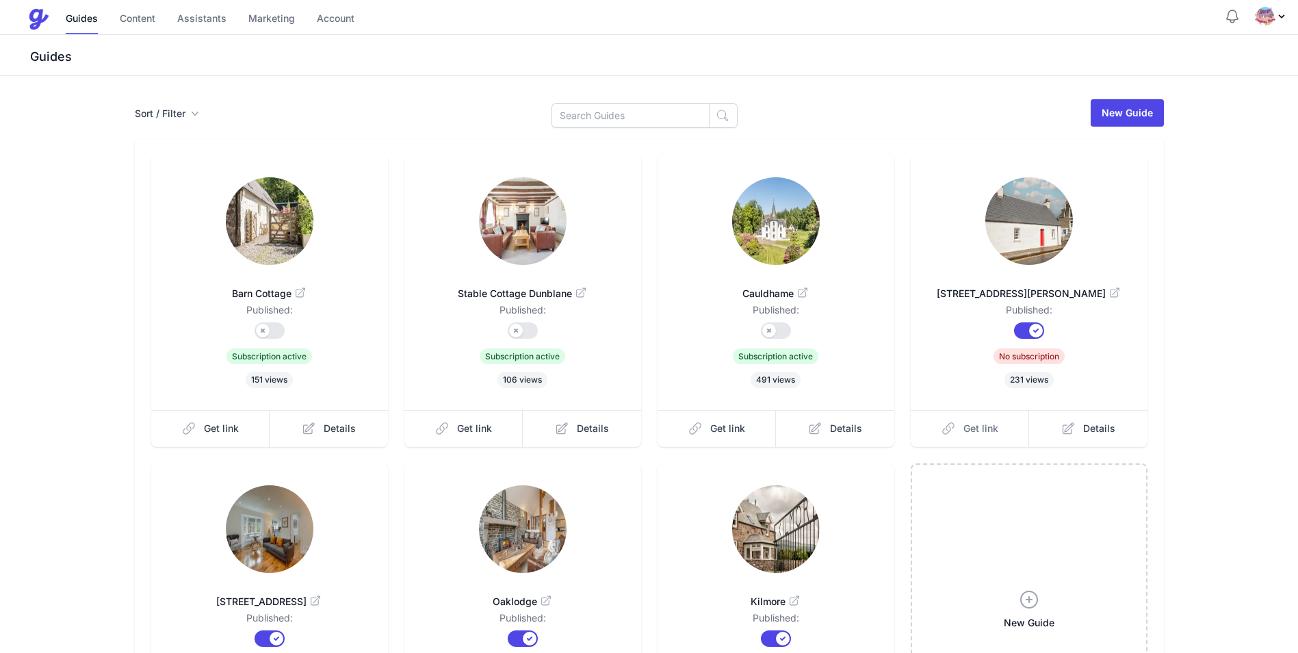
click at [987, 427] on span "Get link" at bounding box center [980, 428] width 35 height 14
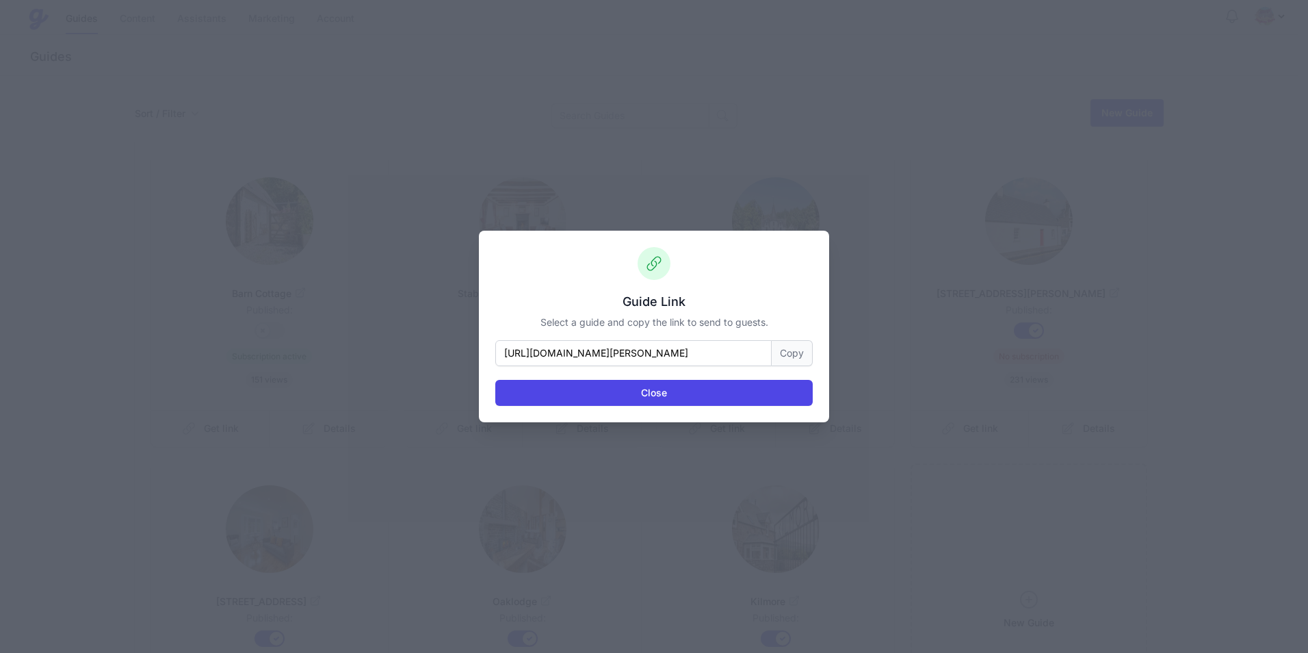
click at [792, 350] on button "Copy" at bounding box center [792, 353] width 41 height 26
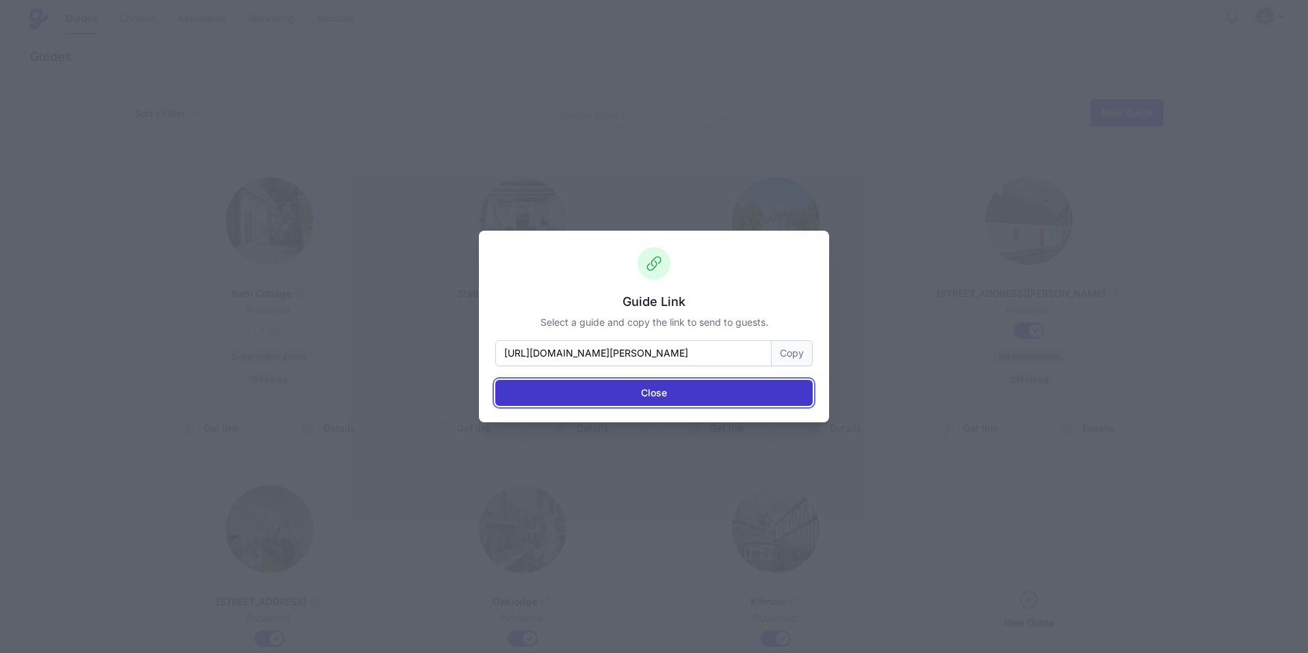
click at [654, 393] on button "Close" at bounding box center [653, 393] width 317 height 26
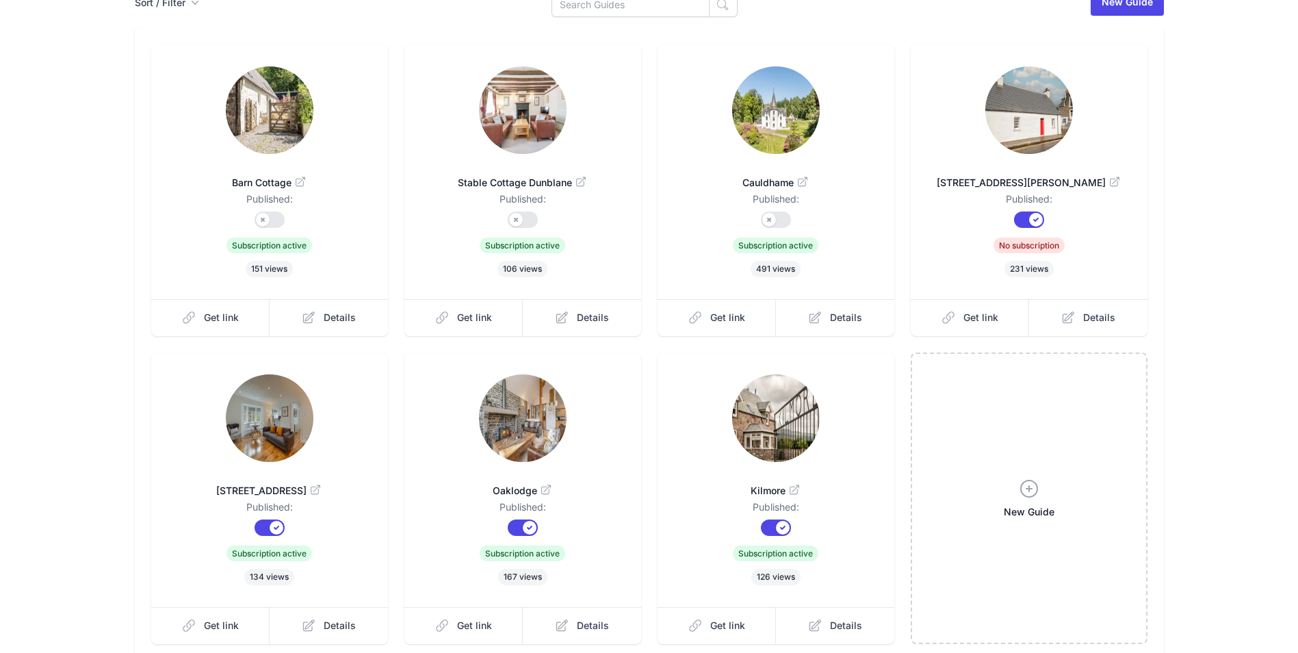
scroll to position [232, 0]
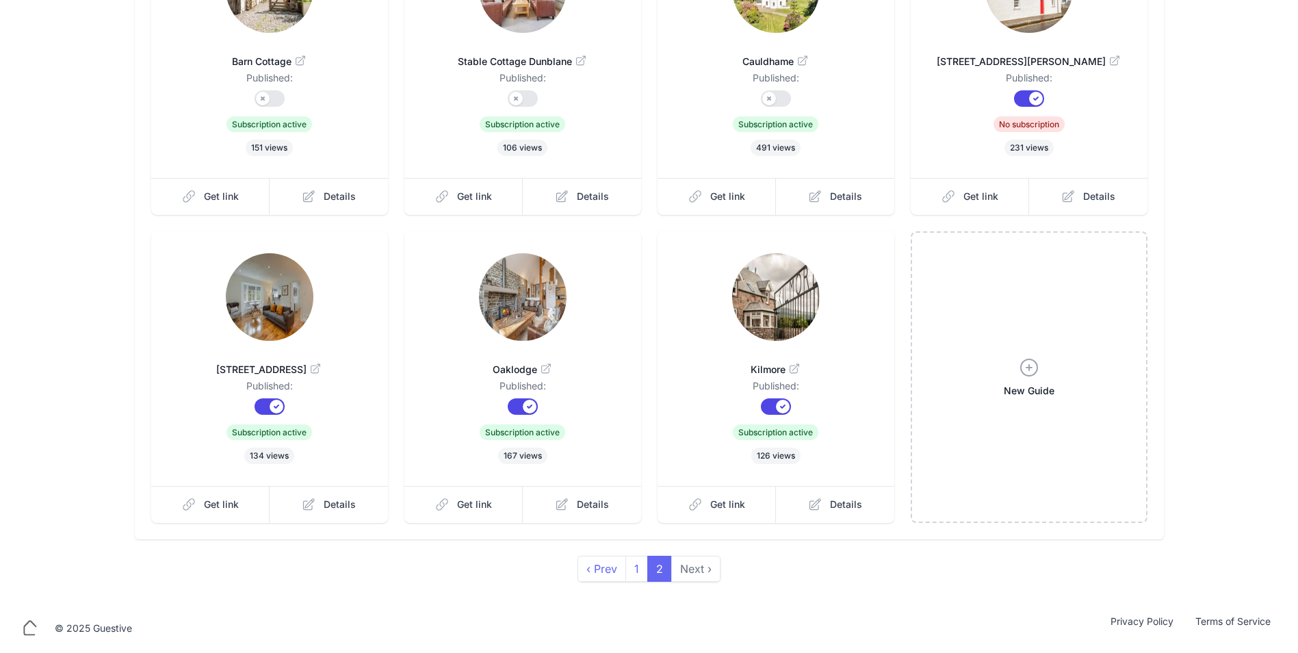
click at [521, 300] on img at bounding box center [523, 297] width 88 height 88
